Goal: Task Accomplishment & Management: Manage account settings

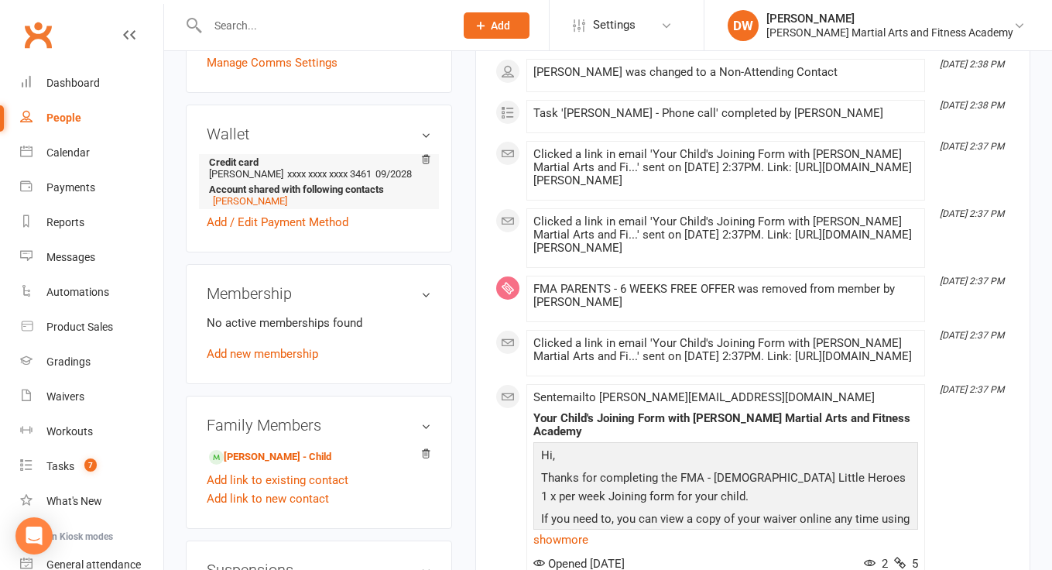
scroll to position [399, 0]
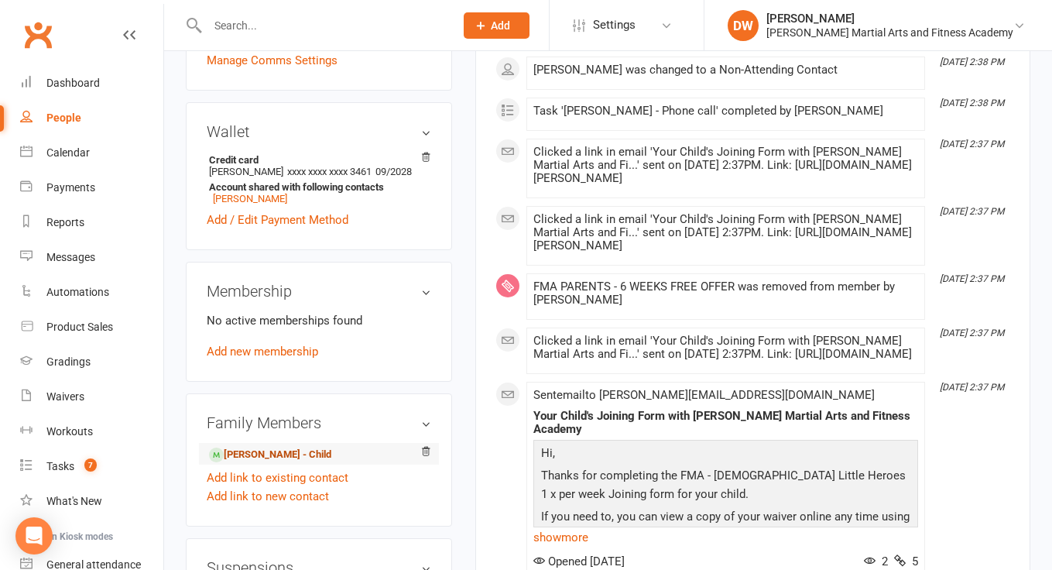
click at [250, 451] on link "[PERSON_NAME] - Child" at bounding box center [270, 455] width 122 height 16
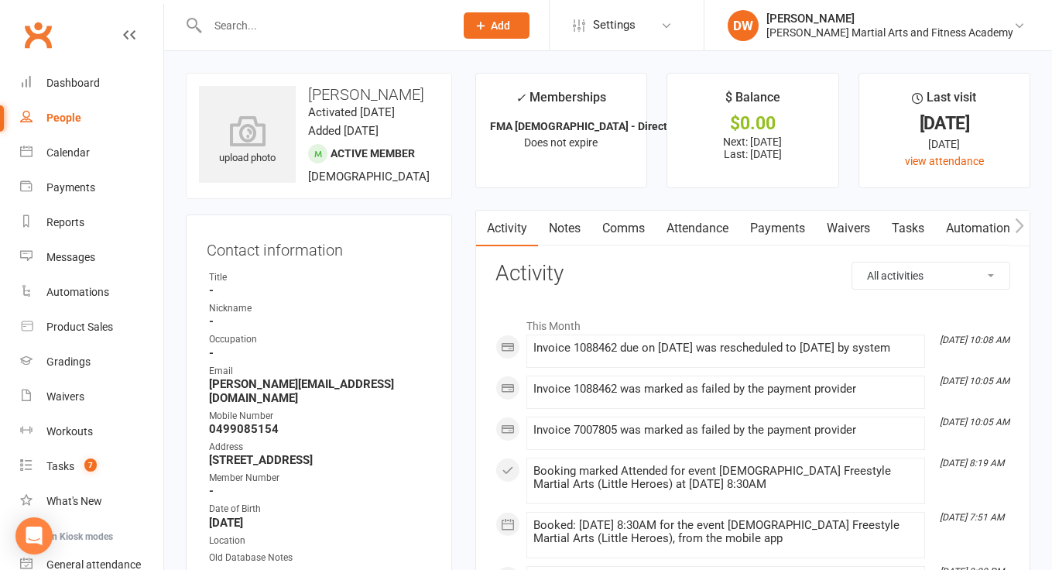
click at [782, 226] on link "Payments" at bounding box center [778, 229] width 77 height 36
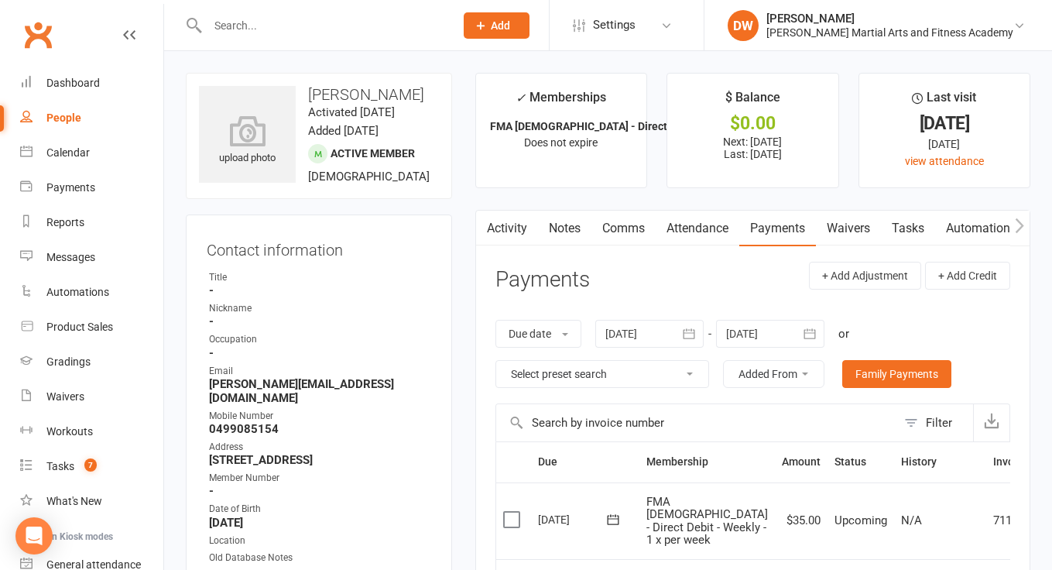
scroll to position [-1, 0]
click at [924, 223] on link "Tasks" at bounding box center [908, 229] width 54 height 36
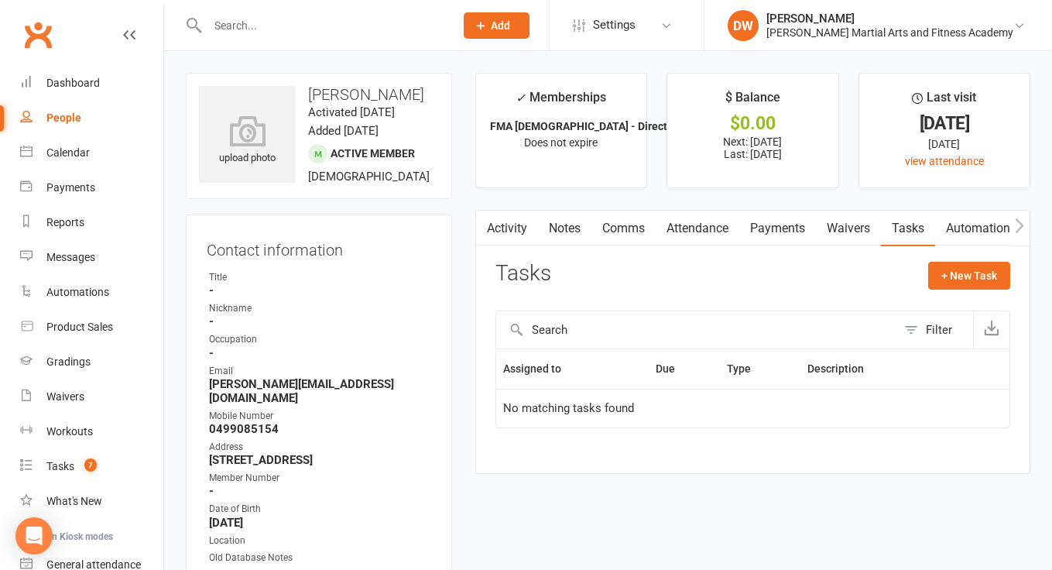
click at [574, 219] on link "Notes" at bounding box center [564, 229] width 53 height 36
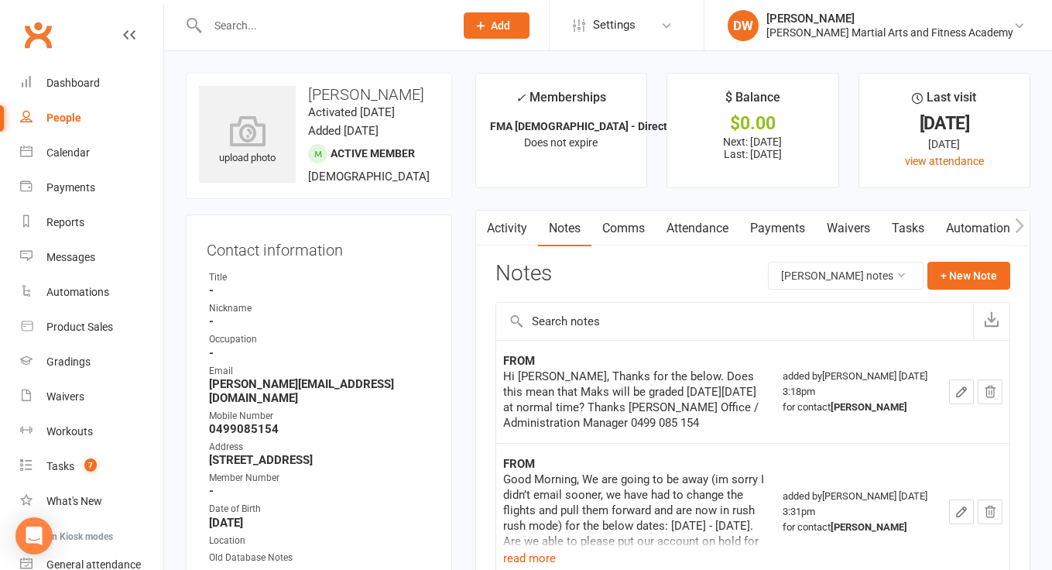
click at [915, 231] on link "Tasks" at bounding box center [908, 229] width 54 height 36
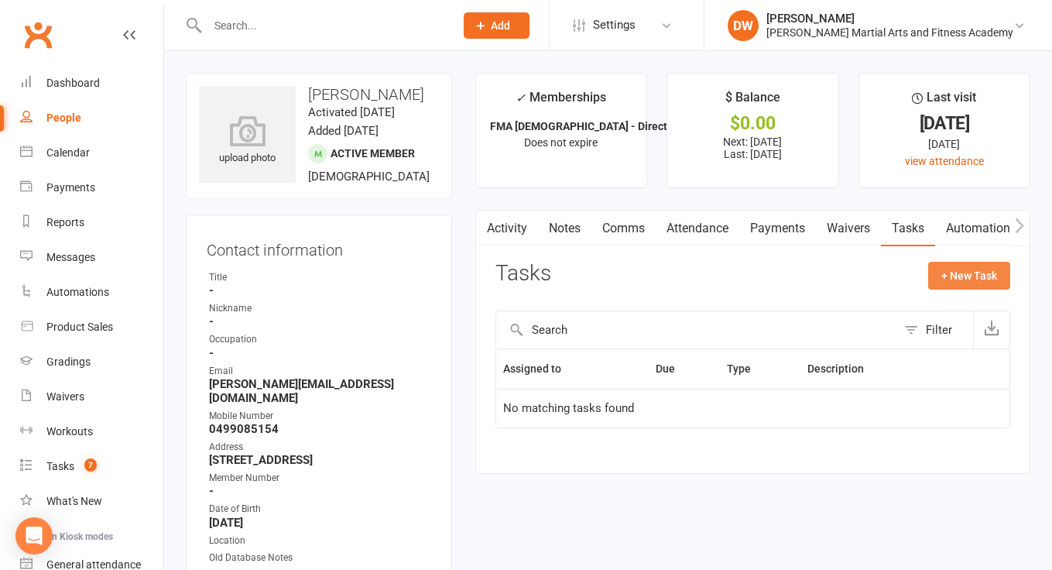
click at [966, 269] on button "+ New Task" at bounding box center [970, 276] width 82 height 28
select select "47621"
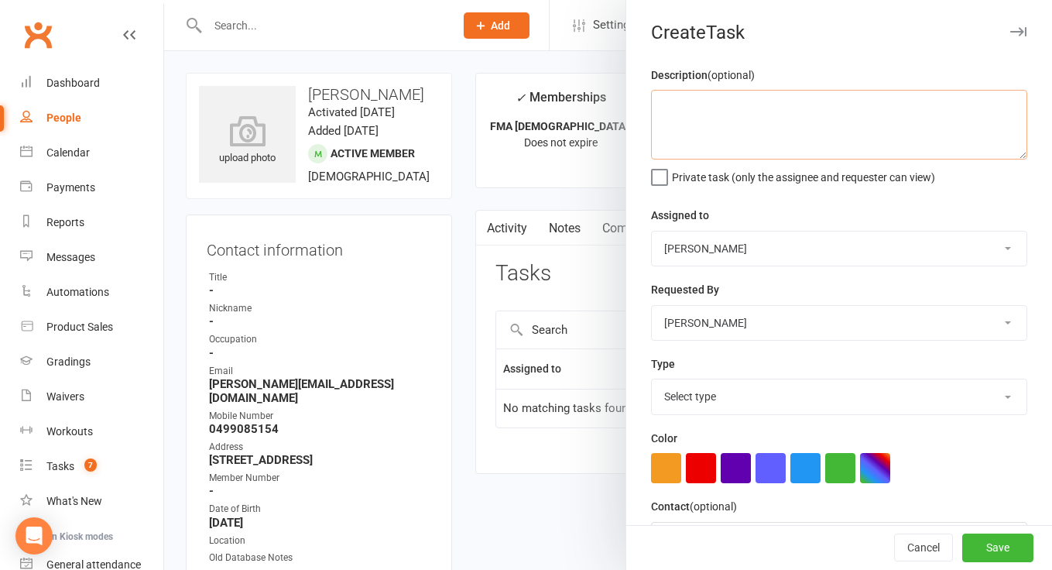
click at [748, 111] on textarea at bounding box center [839, 125] width 376 height 70
type textarea "C"
type textarea "c"
type textarea "Account has been deactivated at Ezidebit - need new account details"
select select "50751"
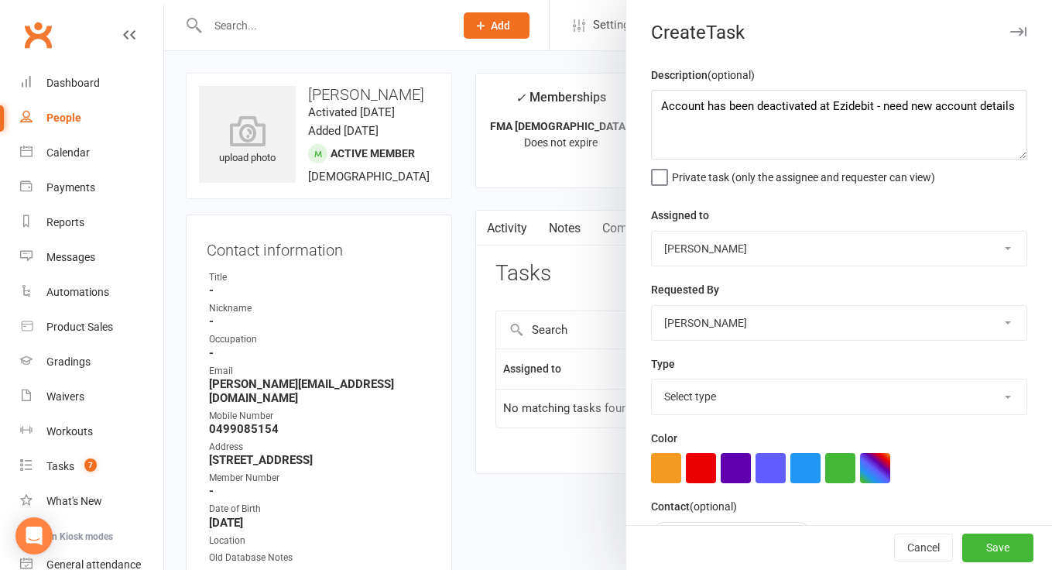
select select "25648"
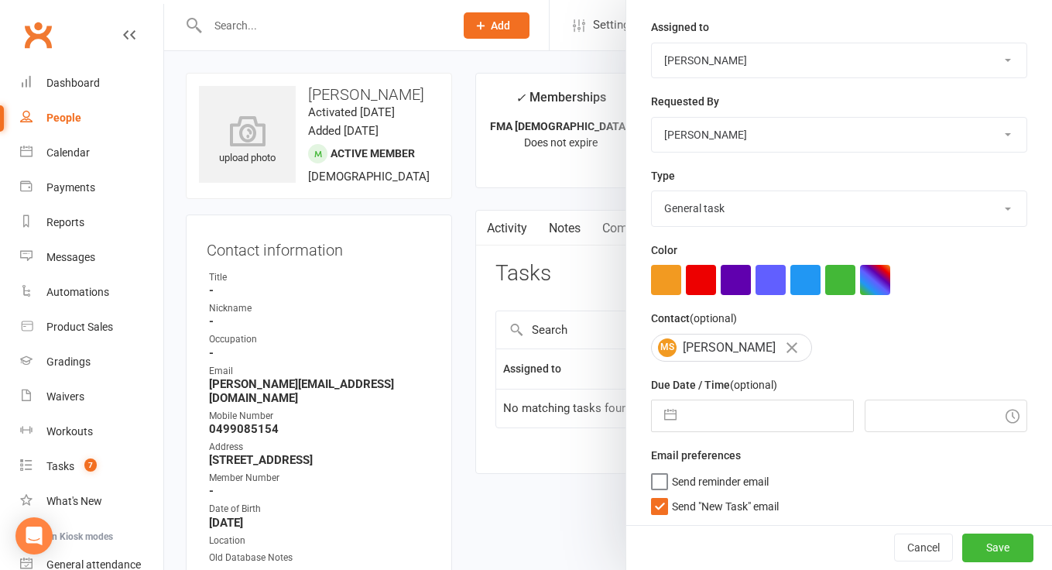
scroll to position [187, 0]
click at [698, 499] on span "Send "New Task" email" at bounding box center [725, 505] width 107 height 18
click at [698, 496] on input "Send "New Task" email" at bounding box center [715, 496] width 128 height 0
select select "6"
select select "2025"
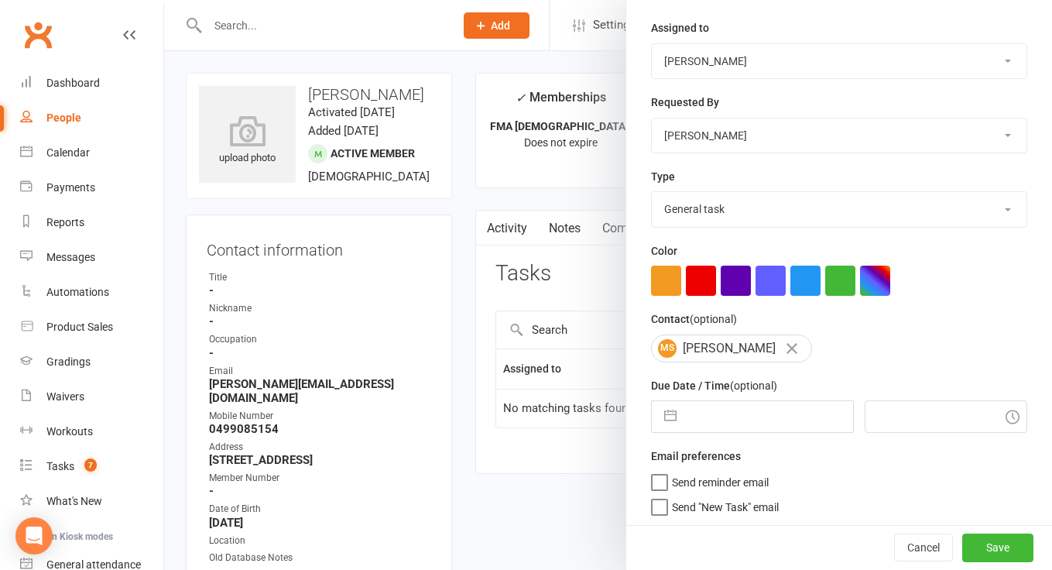
select select "7"
select select "2025"
select select "8"
select select "2025"
click at [725, 420] on input "text" at bounding box center [769, 416] width 169 height 31
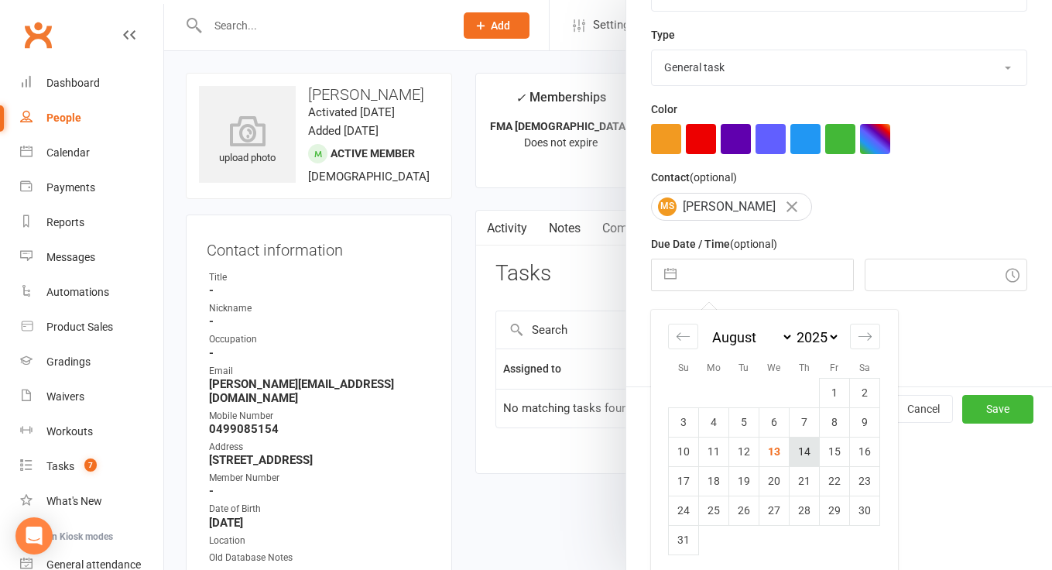
click at [802, 454] on td "14" at bounding box center [805, 451] width 30 height 29
type input "[DATE]"
type input "2:45pm"
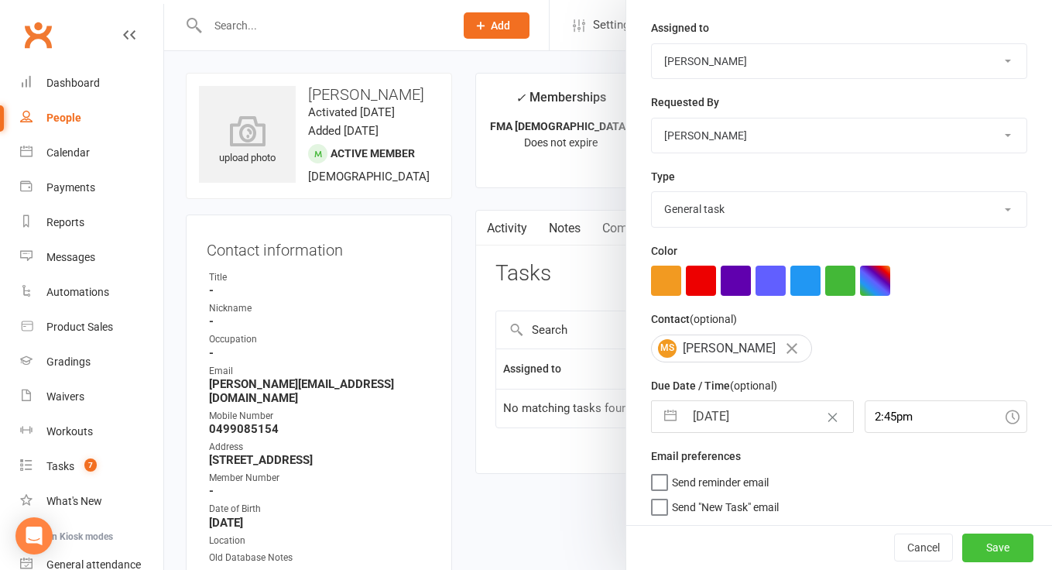
click at [996, 543] on button "Save" at bounding box center [998, 548] width 71 height 28
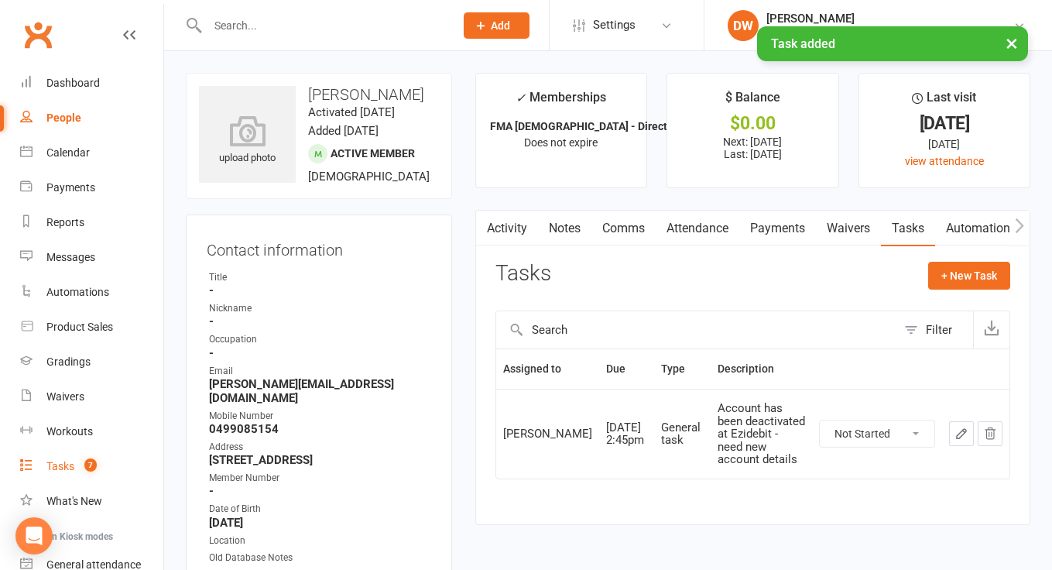
click at [67, 464] on div "Tasks" at bounding box center [60, 466] width 28 height 12
